Goal: Check status: Check status

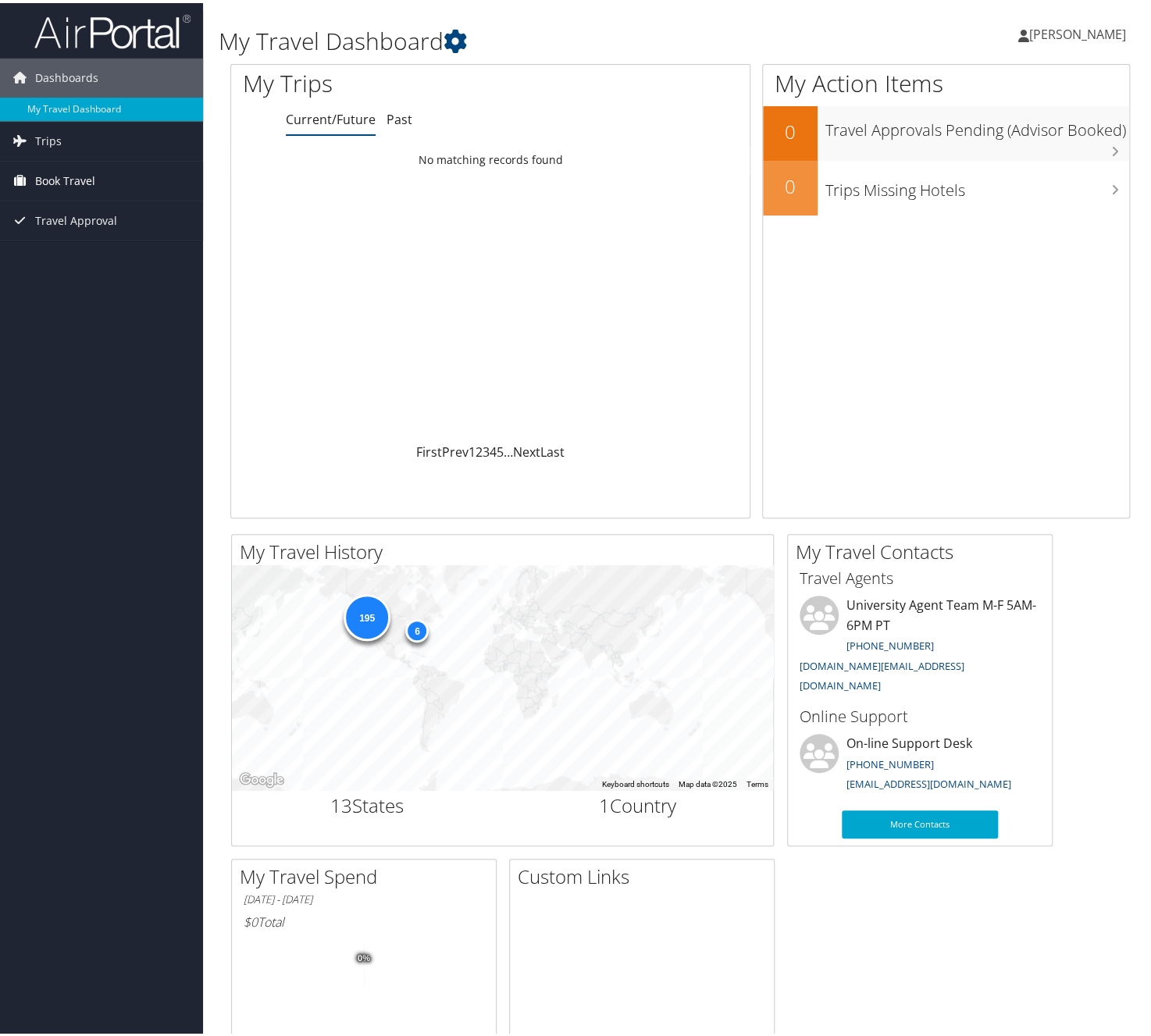
click at [70, 169] on span "Book Travel" at bounding box center [64, 177] width 60 height 39
click at [79, 175] on span "Book Travel" at bounding box center [64, 177] width 60 height 39
click at [59, 140] on span "Trips" at bounding box center [48, 138] width 27 height 39
click at [64, 168] on link "Current/Future Trips" at bounding box center [101, 169] width 203 height 24
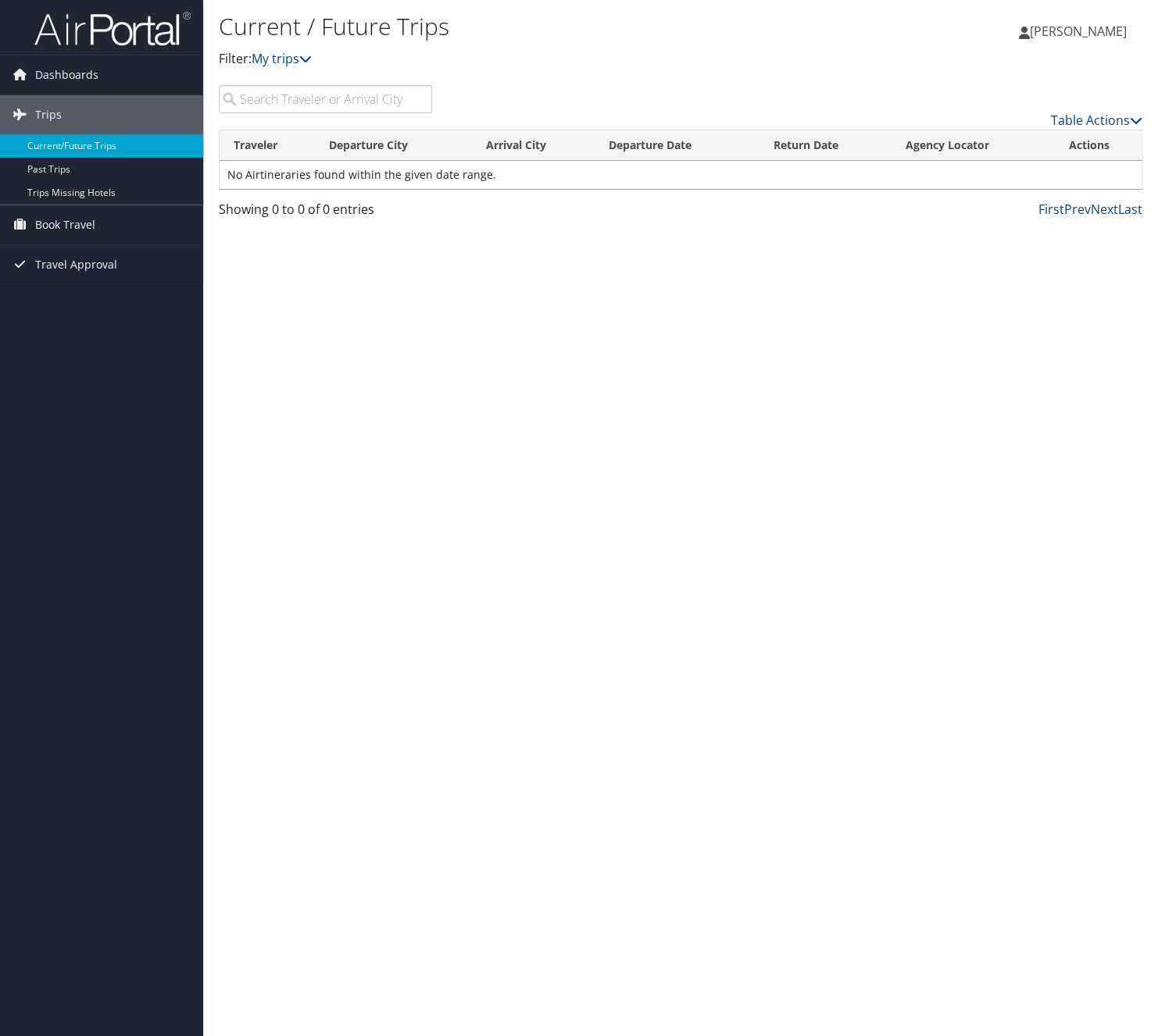
click at [322, 100] on input "search" at bounding box center [325, 99] width 213 height 28
type input "a"
click at [369, 100] on input "search" at bounding box center [325, 99] width 213 height 28
click at [1099, 120] on link "Table Actions" at bounding box center [1097, 120] width 91 height 17
click at [530, 77] on div at bounding box center [579, 518] width 1158 height 1036
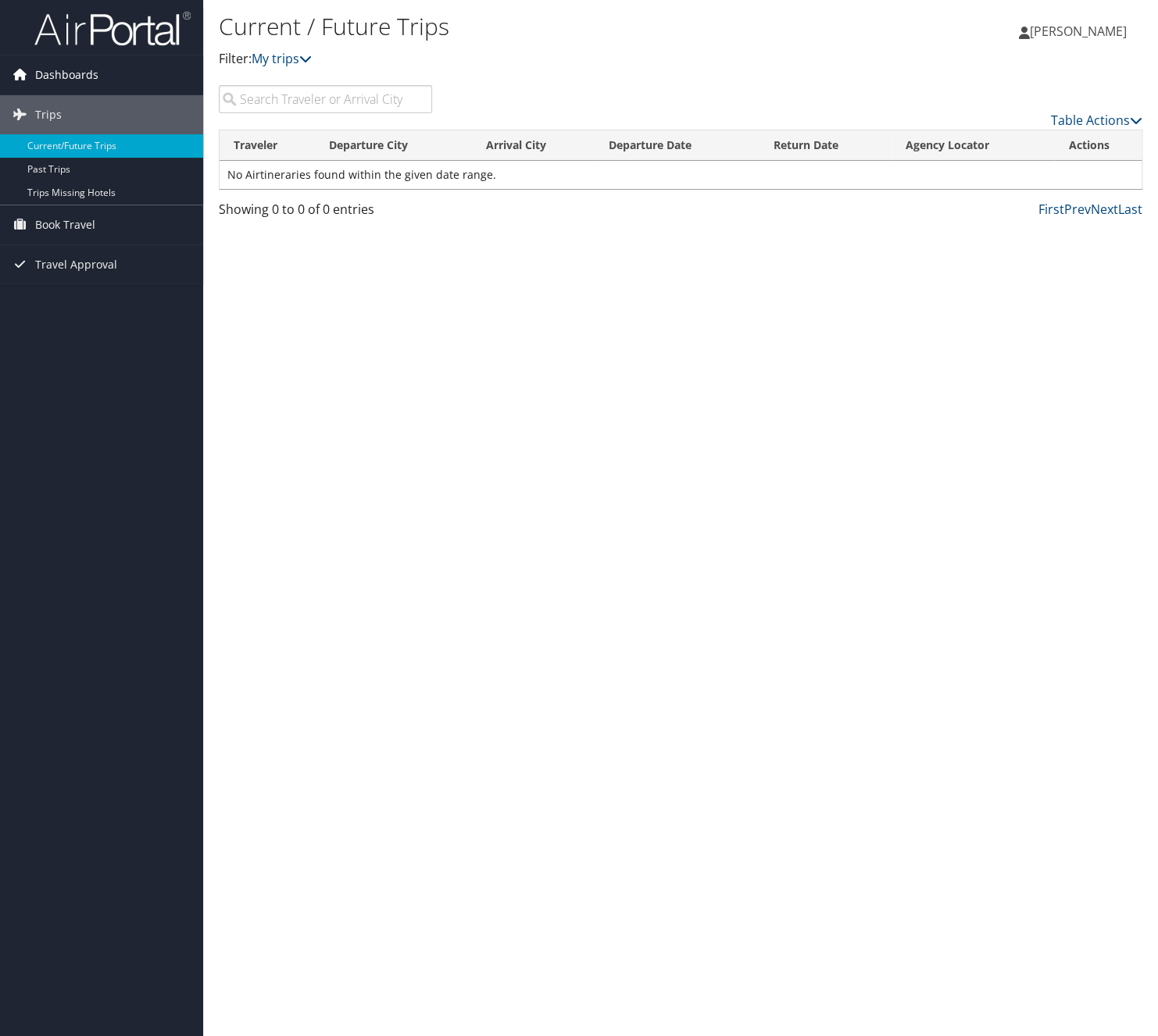
click at [83, 76] on span "Dashboards" at bounding box center [66, 74] width 63 height 39
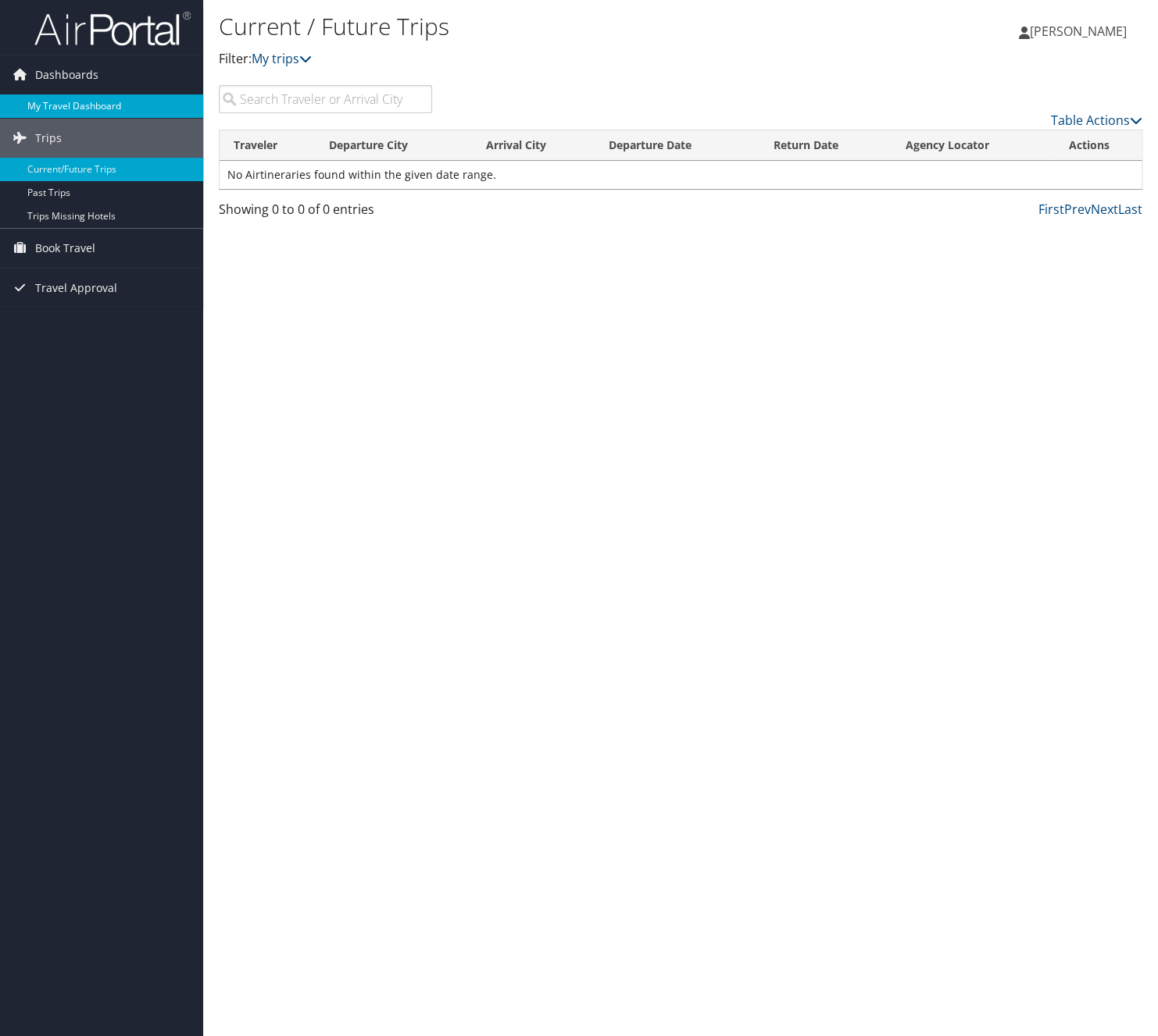
click at [90, 105] on link "My Travel Dashboard" at bounding box center [101, 106] width 203 height 24
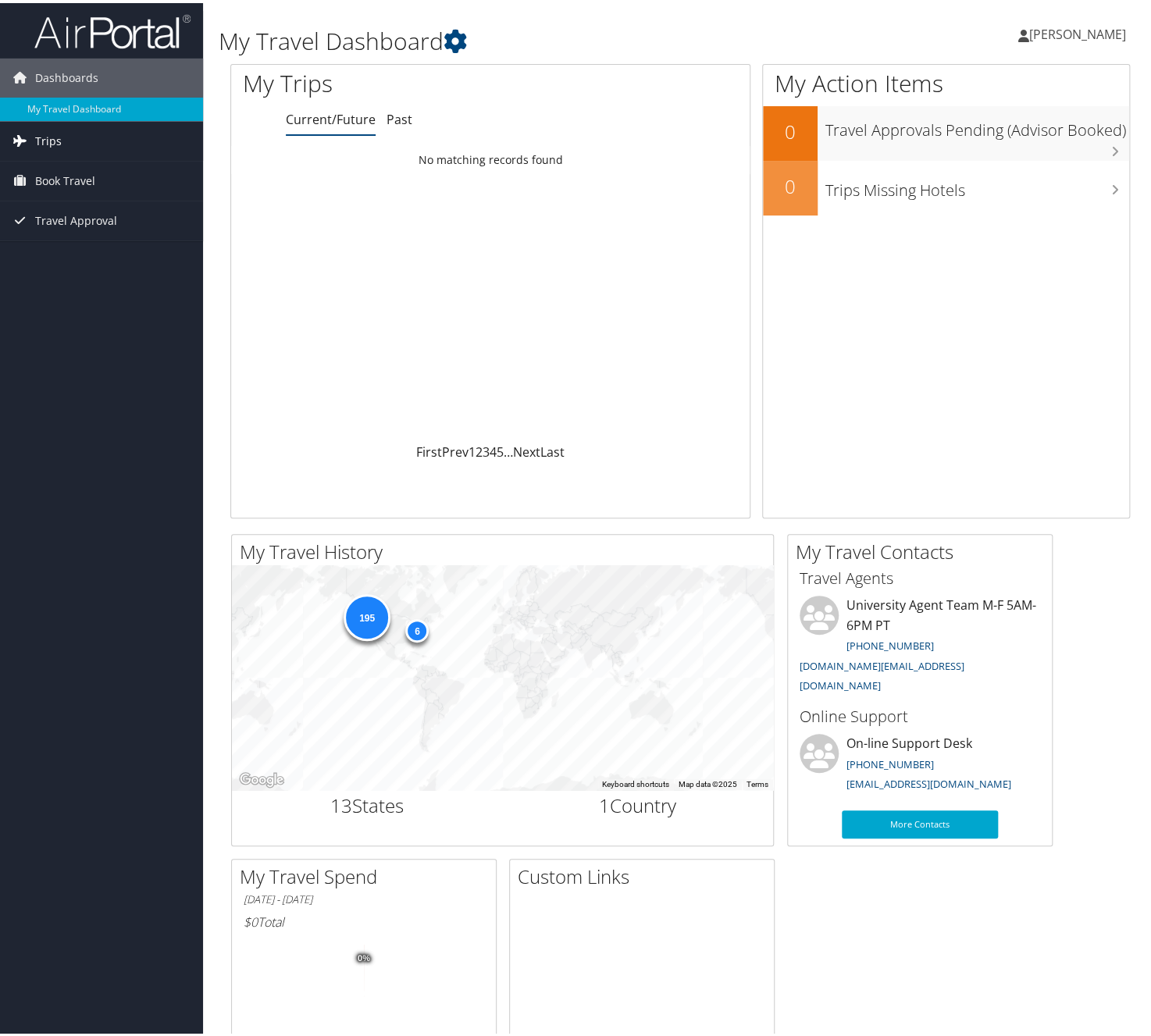
click at [68, 137] on link "Trips" at bounding box center [101, 138] width 203 height 39
click at [57, 173] on link "Current/Future Trips" at bounding box center [101, 169] width 203 height 24
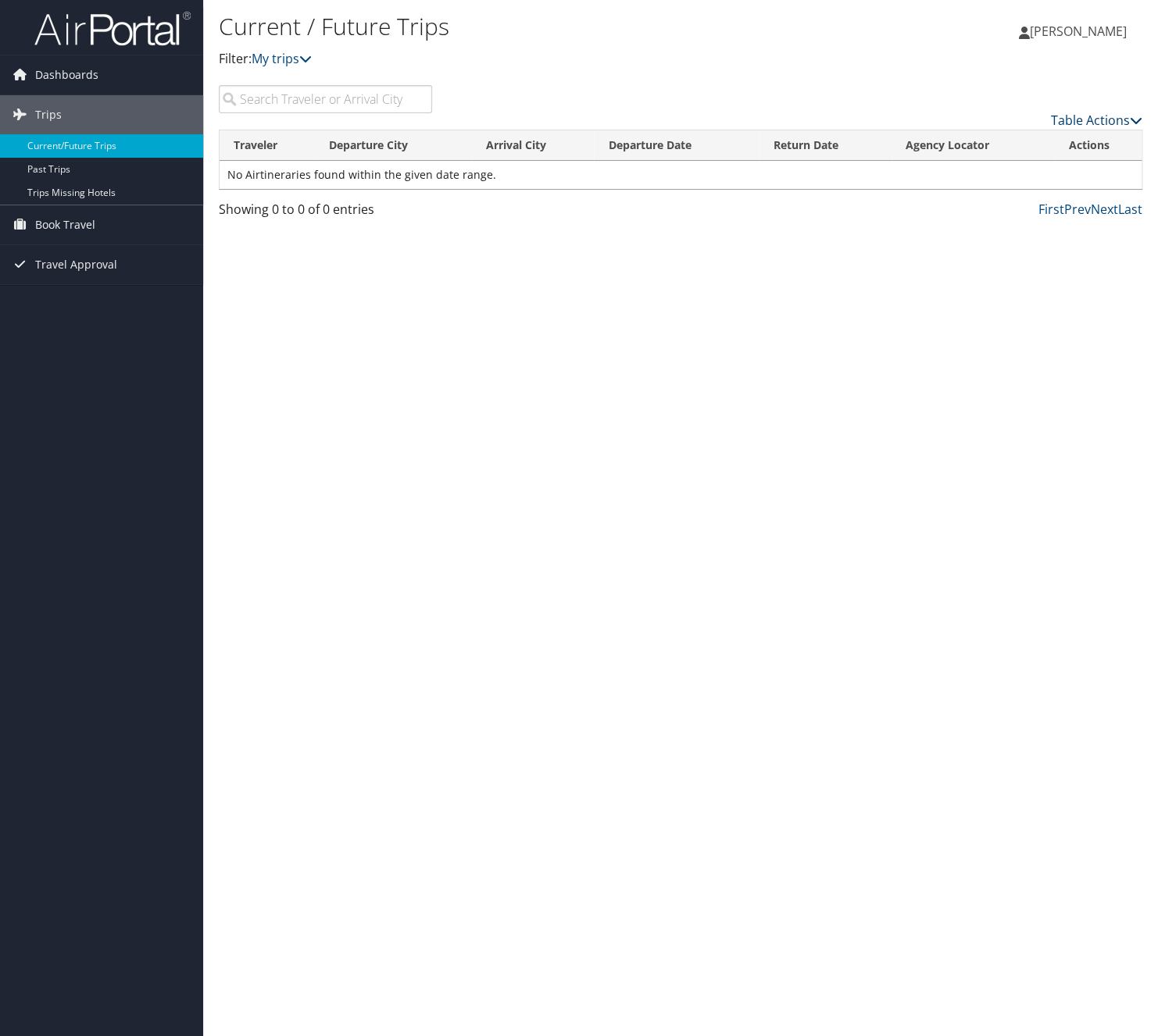
click at [1120, 119] on link "Table Actions" at bounding box center [1097, 120] width 91 height 17
click at [603, 356] on div at bounding box center [579, 518] width 1158 height 1036
click at [362, 146] on th "Departure City" at bounding box center [392, 146] width 157 height 31
click at [325, 97] on input "search" at bounding box center [325, 99] width 213 height 28
click at [309, 95] on input "seattle, wa" at bounding box center [325, 99] width 213 height 28
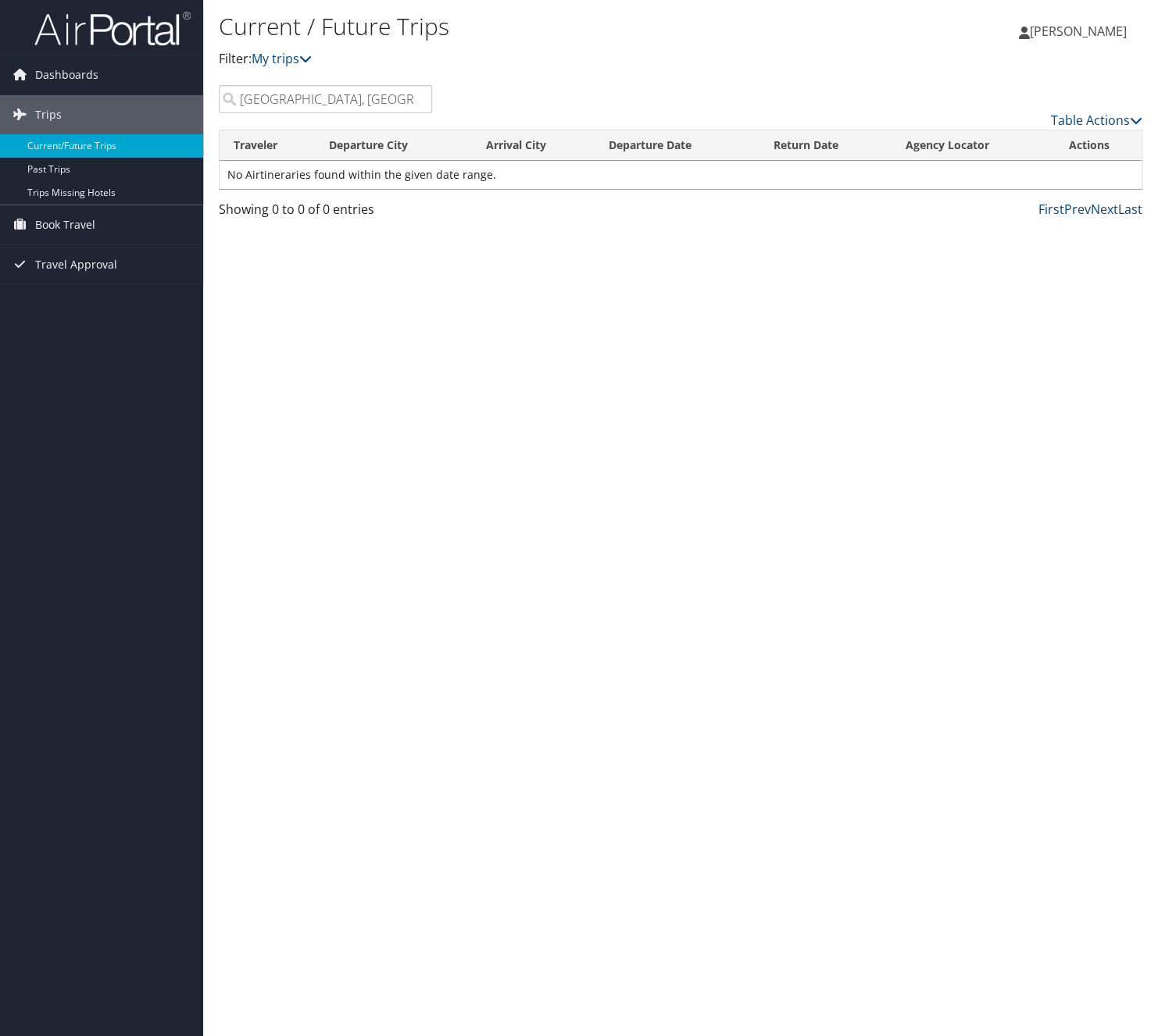
click at [309, 95] on input "seattle, wa" at bounding box center [325, 99] width 213 height 28
type input "seattle, wa"
click at [1066, 214] on link "Prev" at bounding box center [1077, 209] width 27 height 17
click at [290, 57] on link "My trips" at bounding box center [281, 57] width 60 height 17
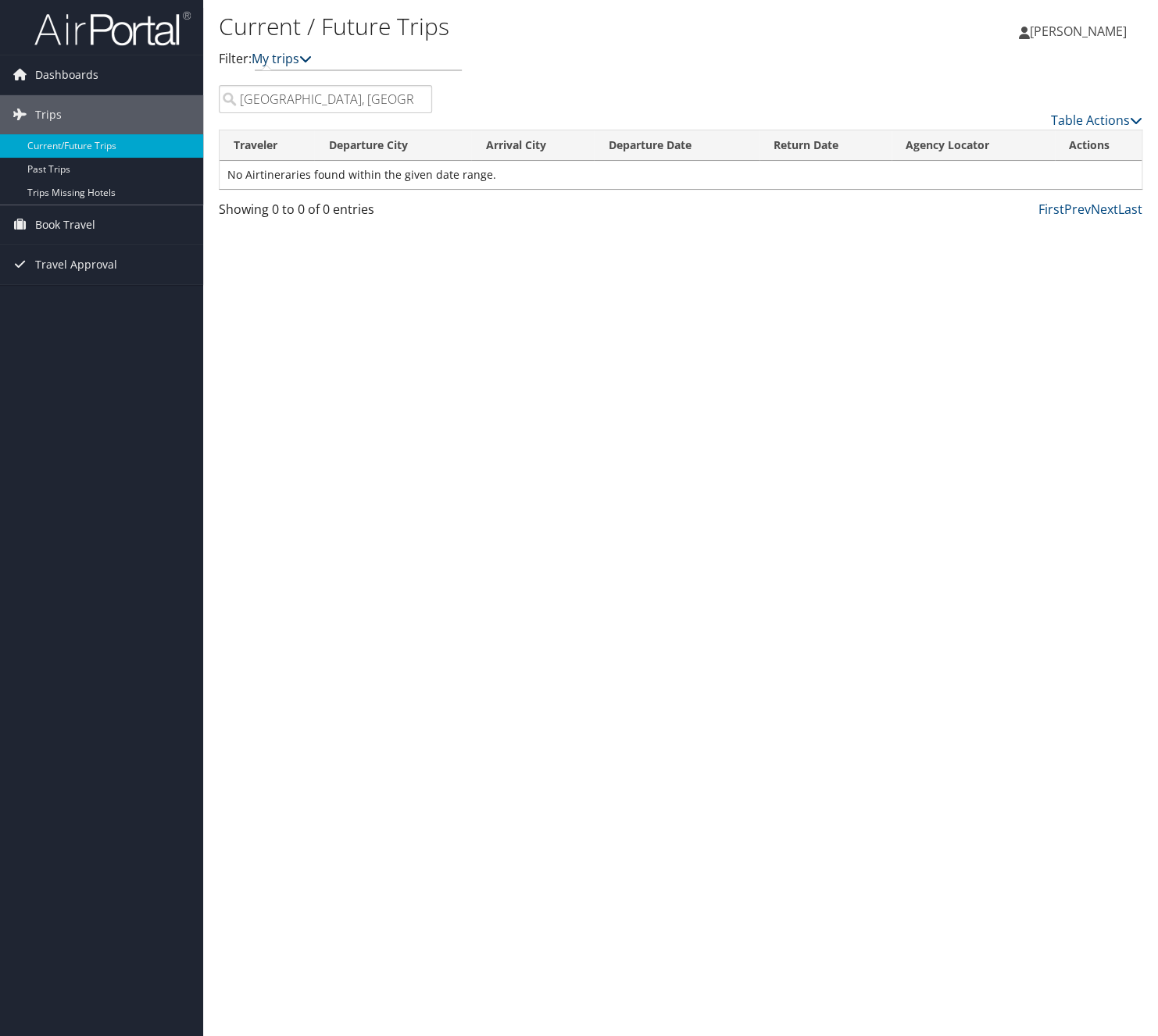
click at [305, 57] on icon at bounding box center [305, 58] width 13 height 13
click at [291, 56] on link "My trips" at bounding box center [281, 57] width 60 height 17
click at [91, 161] on link "Past Trips" at bounding box center [101, 169] width 203 height 24
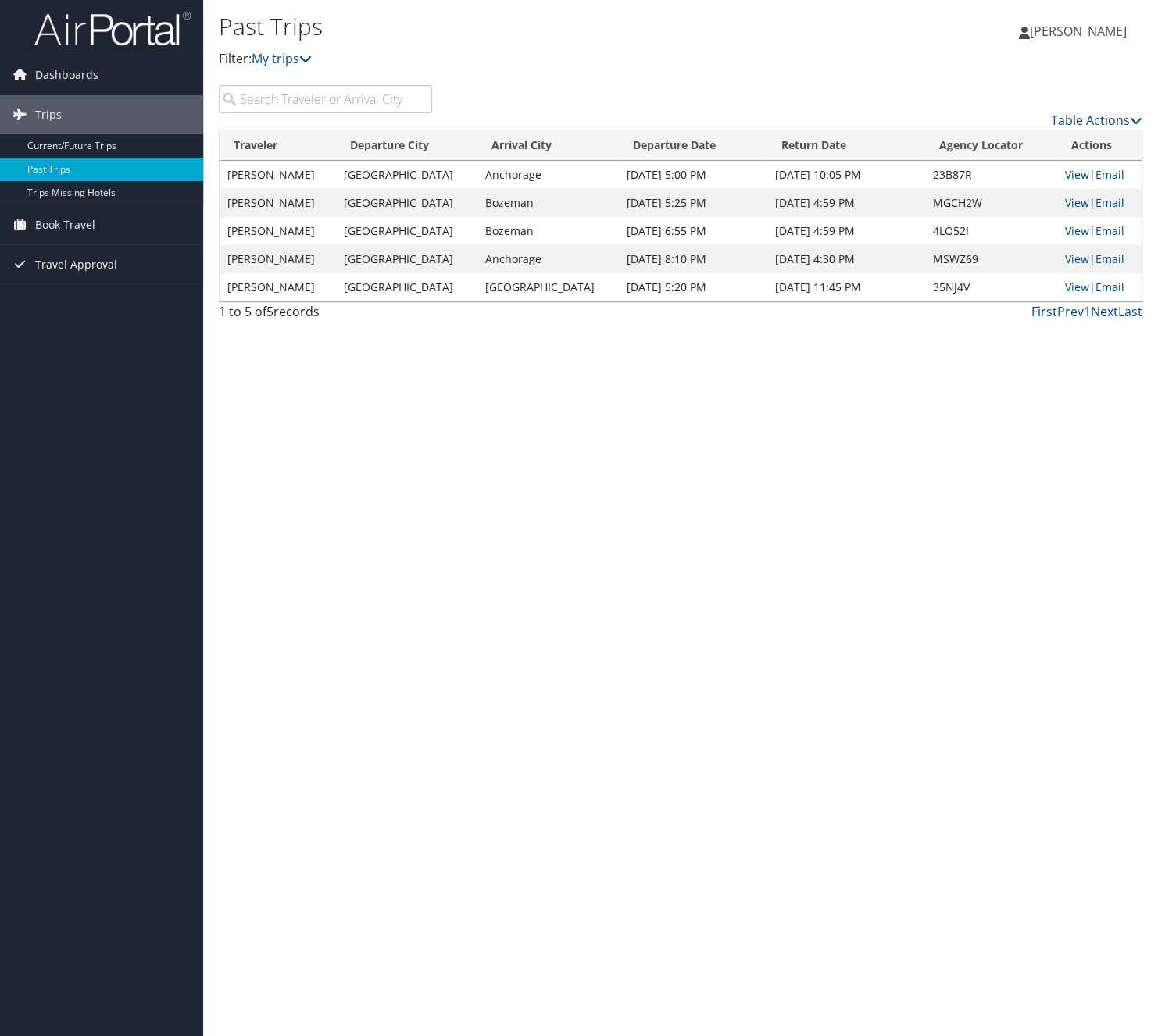
click at [398, 209] on td "Seattle" at bounding box center [406, 203] width 142 height 28
click at [409, 256] on td "Seattle" at bounding box center [406, 259] width 142 height 28
click at [410, 256] on td "Seattle" at bounding box center [406, 259] width 142 height 28
click at [75, 222] on span "Book Travel" at bounding box center [64, 224] width 60 height 39
click at [88, 301] on link "Book/Manage Online Trips" at bounding box center [101, 303] width 203 height 24
